Goal: Task Accomplishment & Management: Complete application form

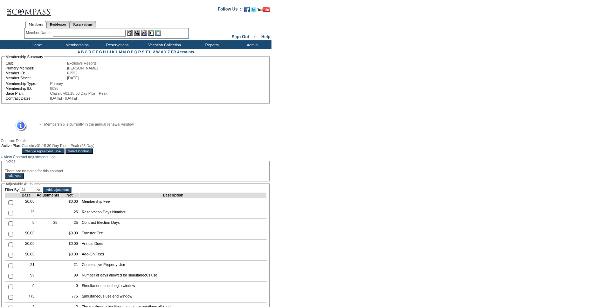
click at [11, 215] on input "checkbox" at bounding box center [10, 213] width 5 height 5
checkbox input "true"
click at [62, 192] on input "Add Adjustment" at bounding box center [57, 190] width 28 height 6
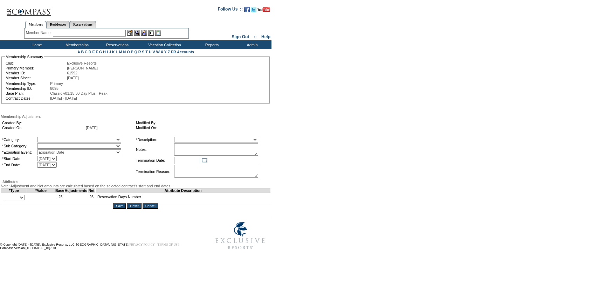
click at [251, 147] on textarea at bounding box center [216, 149] width 84 height 13
paste textarea "[PERSON_NAME]"
type textarea "Lindenbaum"
click at [87, 138] on select "A La Carte Days Contract Election Days Converted Days Coronavirus Other Referra…" at bounding box center [79, 140] width 84 height 6
select select "781"
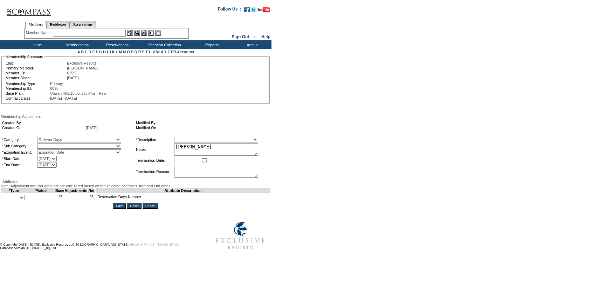
click at [52, 138] on select "A La Carte Days Contract Election Days Converted Days Coronavirus Other Referra…" at bounding box center [79, 140] width 84 height 6
click at [69, 146] on select at bounding box center [79, 146] width 84 height 6
click at [65, 146] on select "Rollover Days" at bounding box center [79, 146] width 84 height 6
select select "782"
click at [52, 144] on select "Rollover Days" at bounding box center [79, 146] width 84 height 6
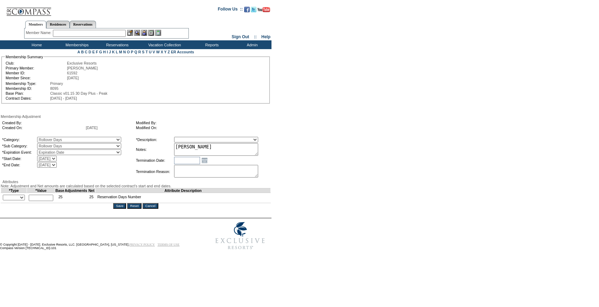
click at [198, 142] on select "Membership/Transfer Fee Adjustment Membership Fee Adjustment Add-On Fee Adjustm…" at bounding box center [216, 140] width 84 height 6
select select "275"
click at [187, 138] on select "Membership/Transfer Fee Adjustment Membership Fee Adjustment Add-On Fee Adjustm…" at bounding box center [216, 140] width 84 height 6
click at [232, 148] on textarea "Lindenbaum" at bounding box center [216, 149] width 84 height 13
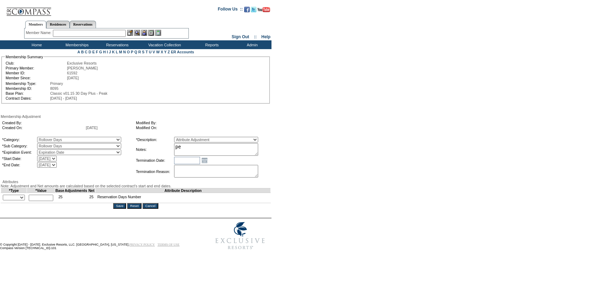
type textarea "p"
type textarea "Per Nick Cary's case 9/4/25 and Pete/Natalie approval, rolling 12 days from 24/…"
click at [17, 203] on td "+ - Override *" at bounding box center [14, 198] width 26 height 10
click at [17, 200] on select "+ - Override" at bounding box center [14, 198] width 22 height 6
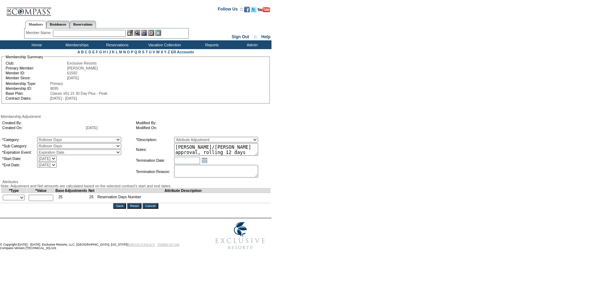
select select "2"
click at [5, 200] on select "+ - Override" at bounding box center [14, 198] width 22 height 6
click at [42, 201] on input "text" at bounding box center [41, 198] width 25 height 6
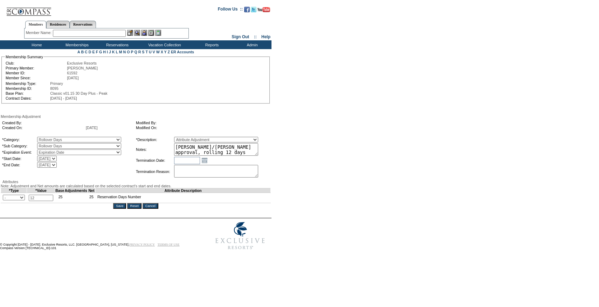
type input "12"
click at [219, 156] on textarea "Lindenbaum" at bounding box center [216, 149] width 84 height 13
click at [230, 153] on textarea "Lindenbaum" at bounding box center [216, 149] width 84 height 13
click at [117, 209] on input "Save" at bounding box center [119, 206] width 13 height 6
